Goal: Information Seeking & Learning: Learn about a topic

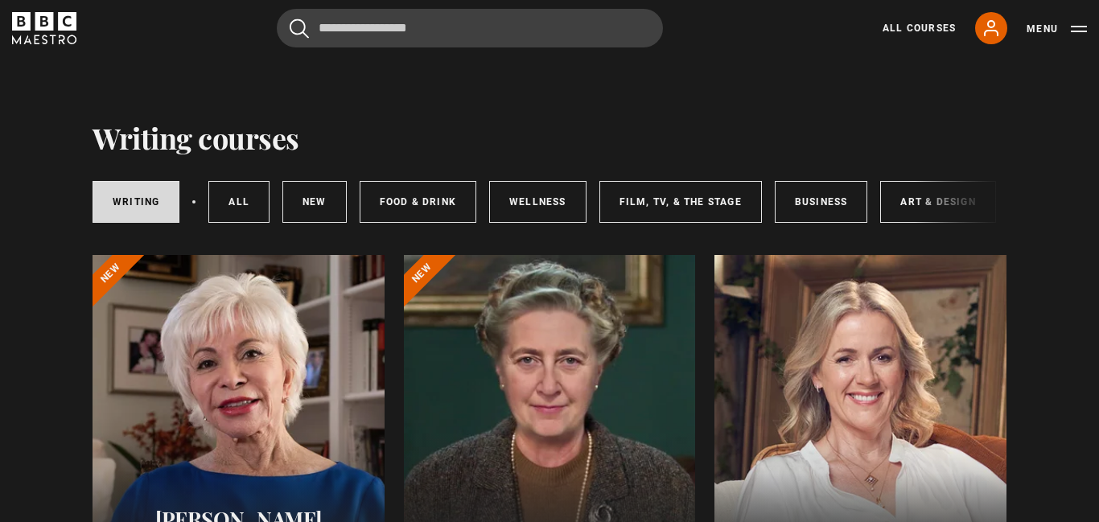
scroll to position [911, 0]
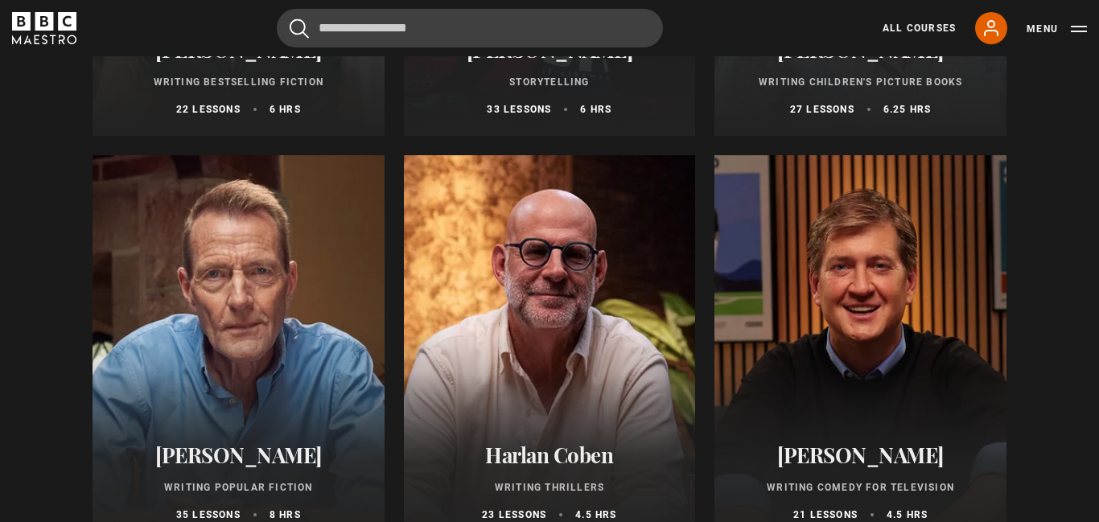
click at [567, 277] on div at bounding box center [550, 348] width 292 height 386
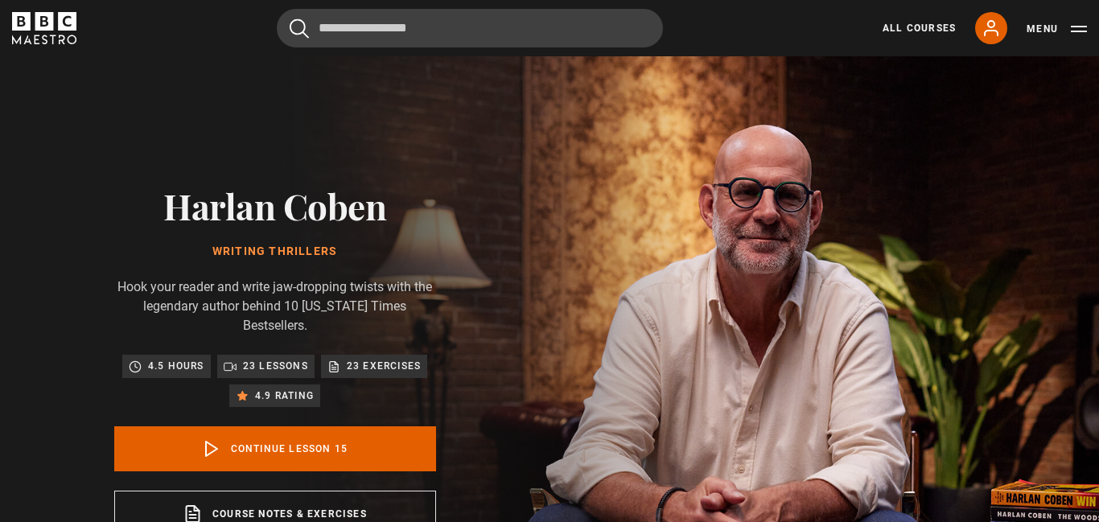
scroll to position [647, 0]
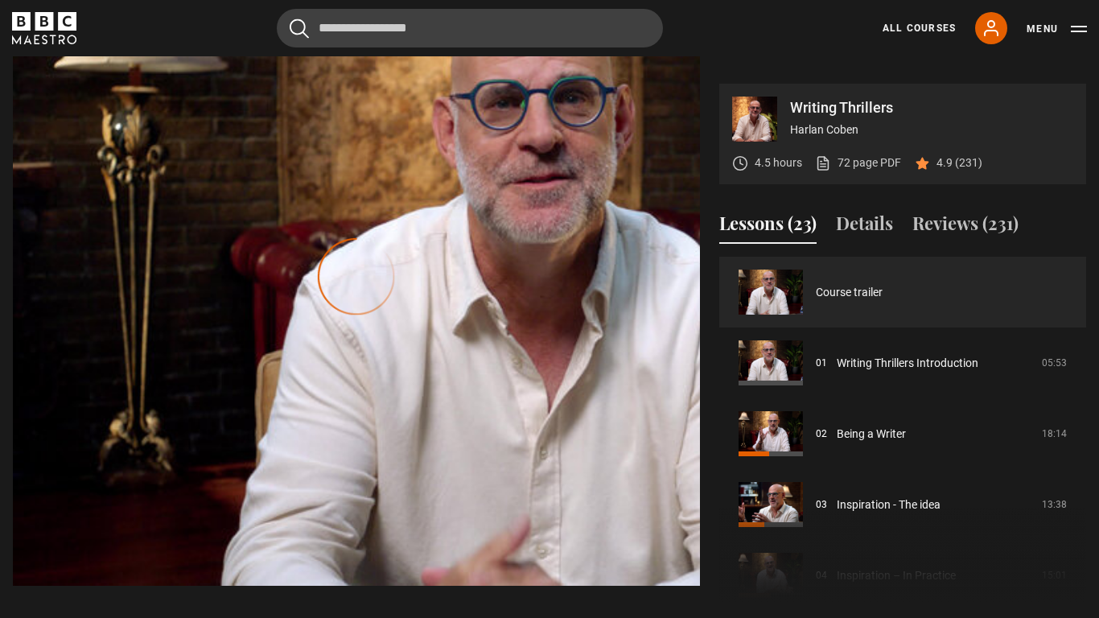
scroll to position [647, 0]
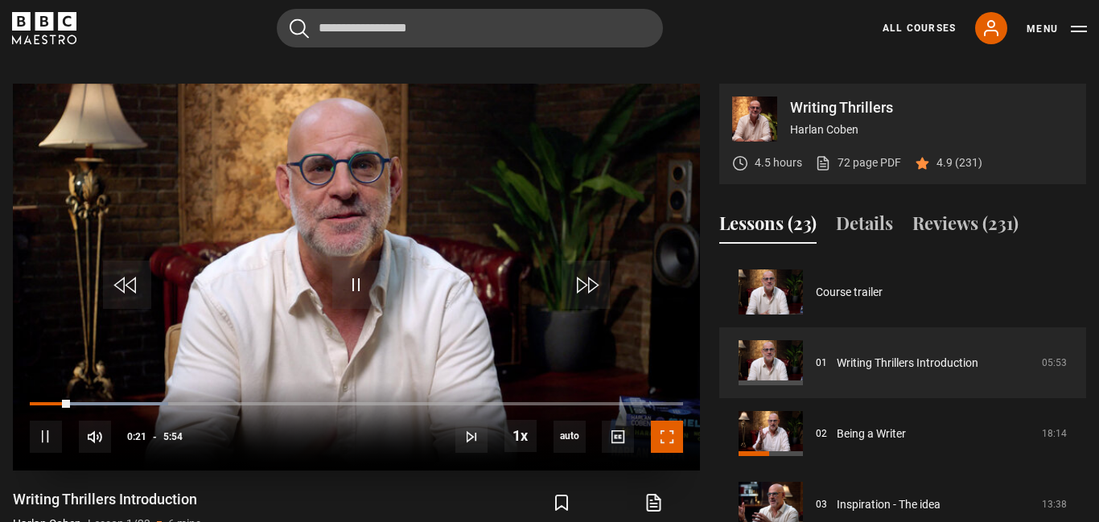
click at [669, 421] on span "Video Player" at bounding box center [667, 437] width 32 height 32
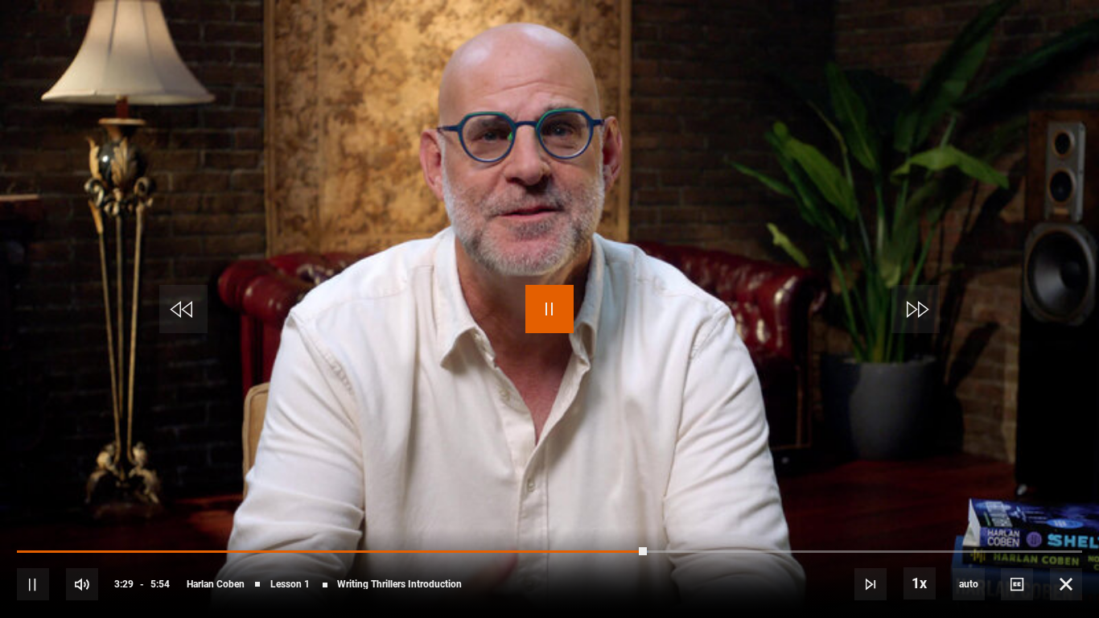
click at [568, 319] on span "Video Player" at bounding box center [549, 309] width 48 height 48
